Goal: Information Seeking & Learning: Learn about a topic

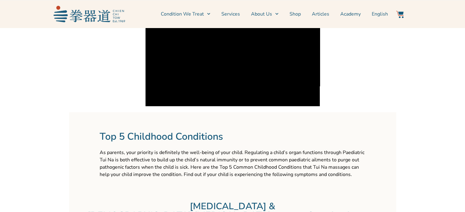
scroll to position [489, 0]
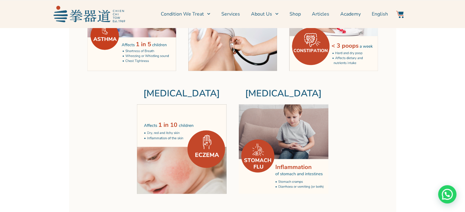
click at [270, 122] on img at bounding box center [284, 150] width 90 height 90
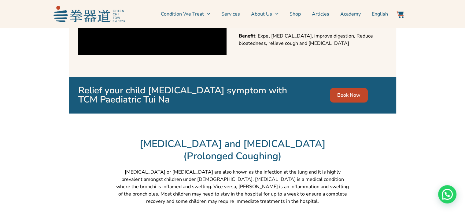
scroll to position [5340, 0]
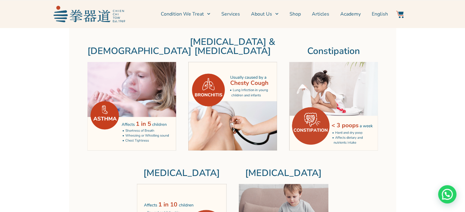
scroll to position [497, 0]
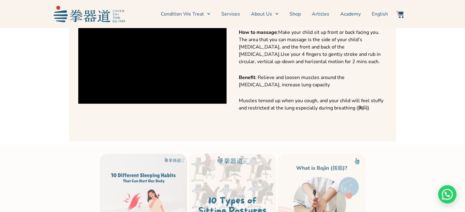
scroll to position [6682, 0]
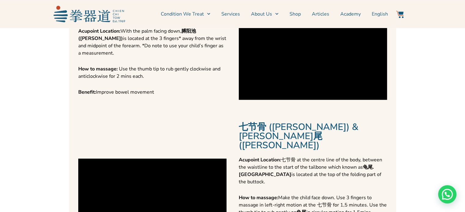
scroll to position [2999, 0]
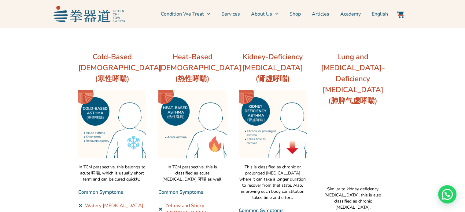
scroll to position [1223, 0]
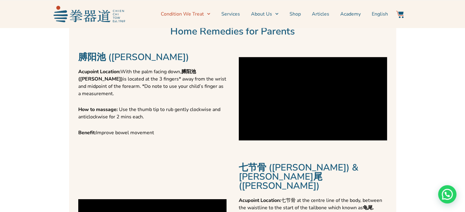
scroll to position [2949, 0]
